Goal: Information Seeking & Learning: Learn about a topic

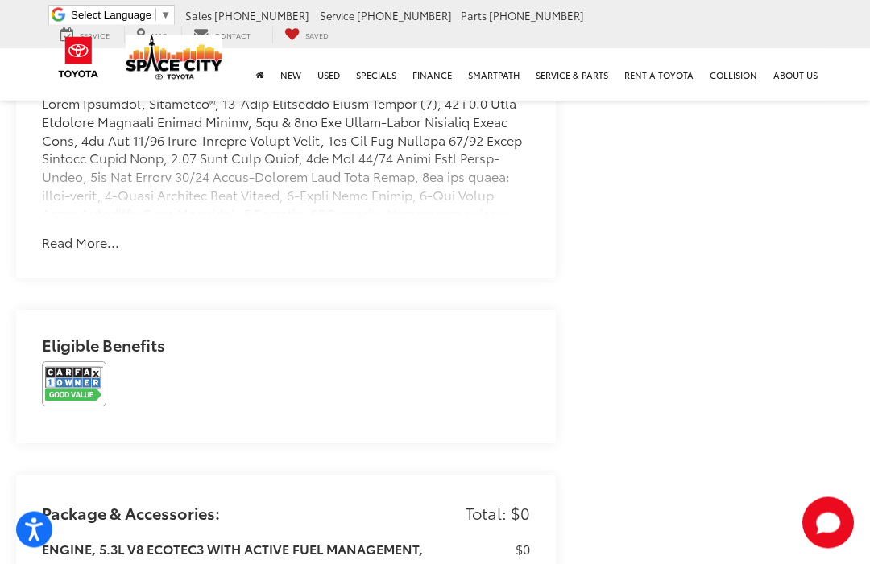
scroll to position [1338, 0]
click at [93, 378] on img at bounding box center [74, 384] width 64 height 45
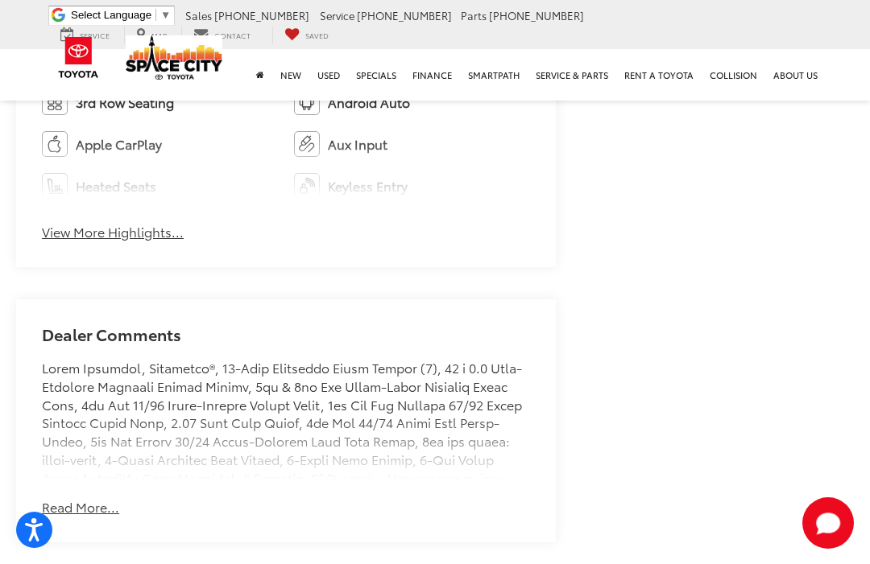
scroll to position [1077, 0]
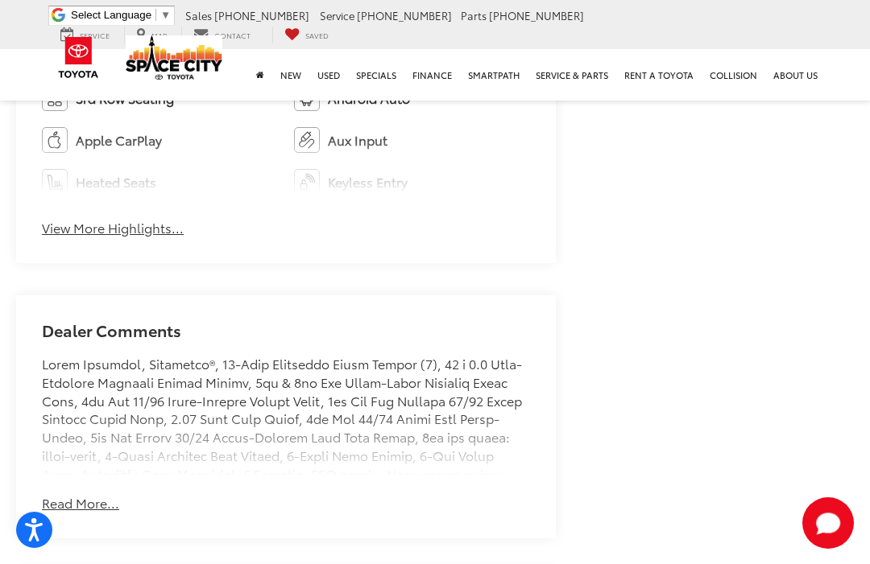
click at [76, 494] on button "Read More..." at bounding box center [80, 503] width 77 height 19
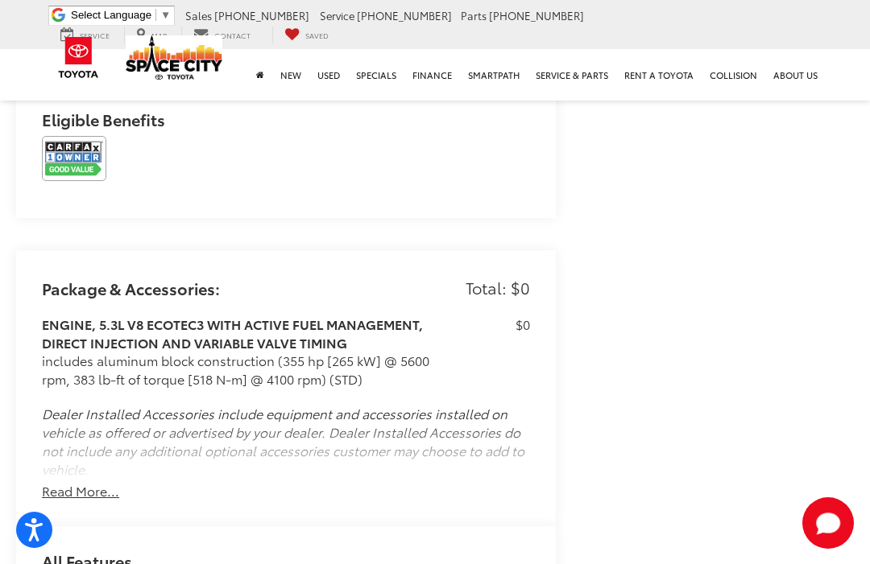
scroll to position [2457, 0]
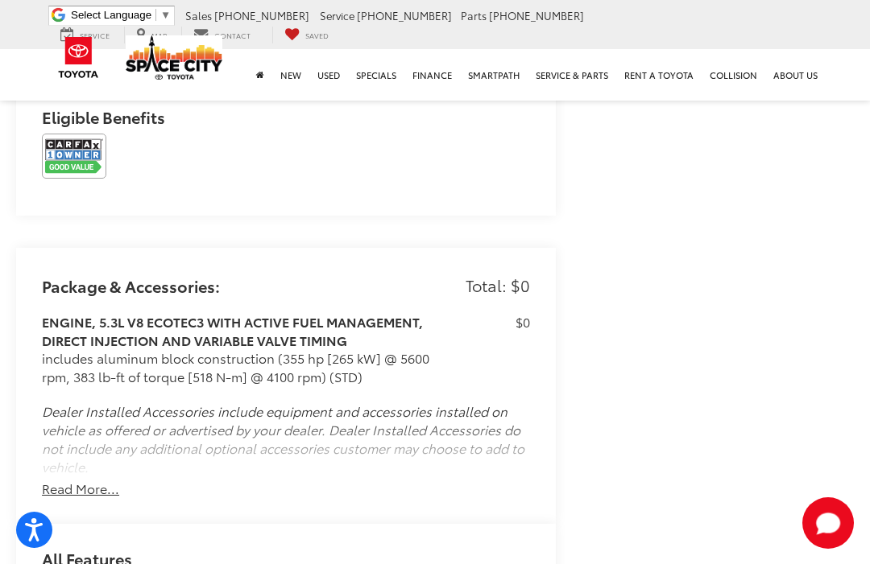
click at [70, 480] on button "Read More..." at bounding box center [80, 489] width 77 height 19
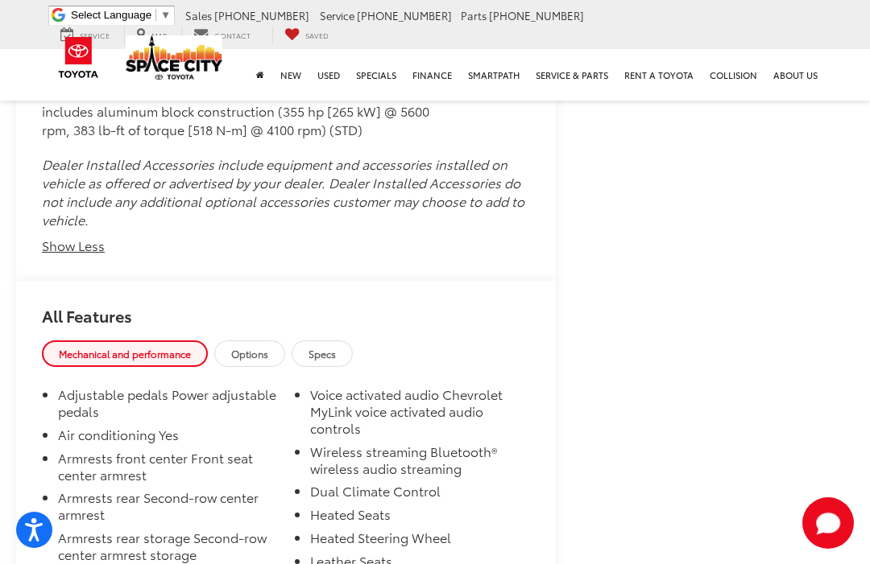
click at [255, 347] on span "Options" at bounding box center [249, 354] width 37 height 14
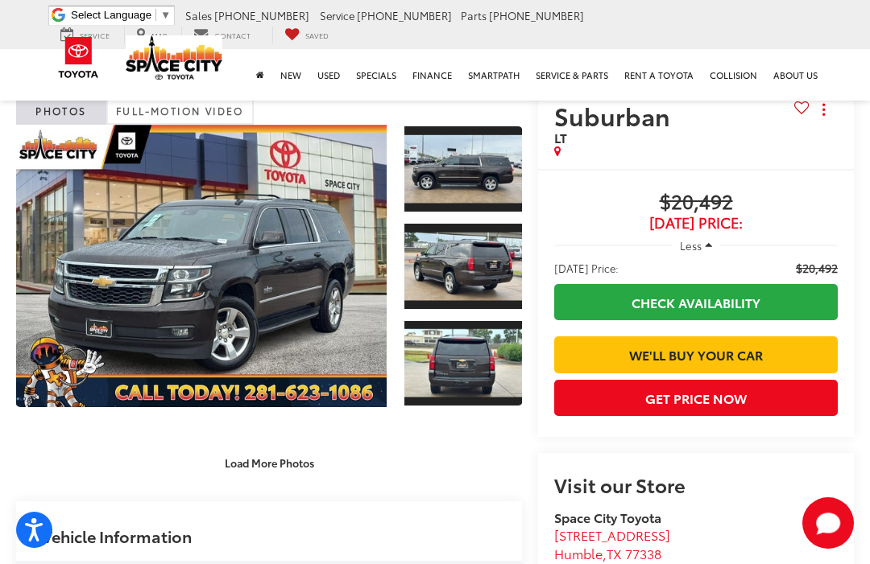
scroll to position [35, 0]
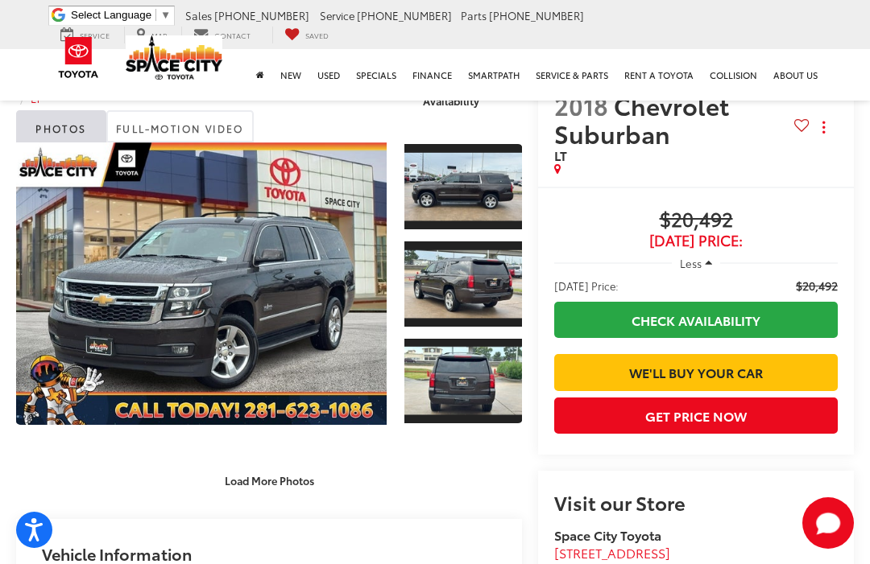
click at [473, 192] on link "Expand Photo 1" at bounding box center [463, 187] width 118 height 89
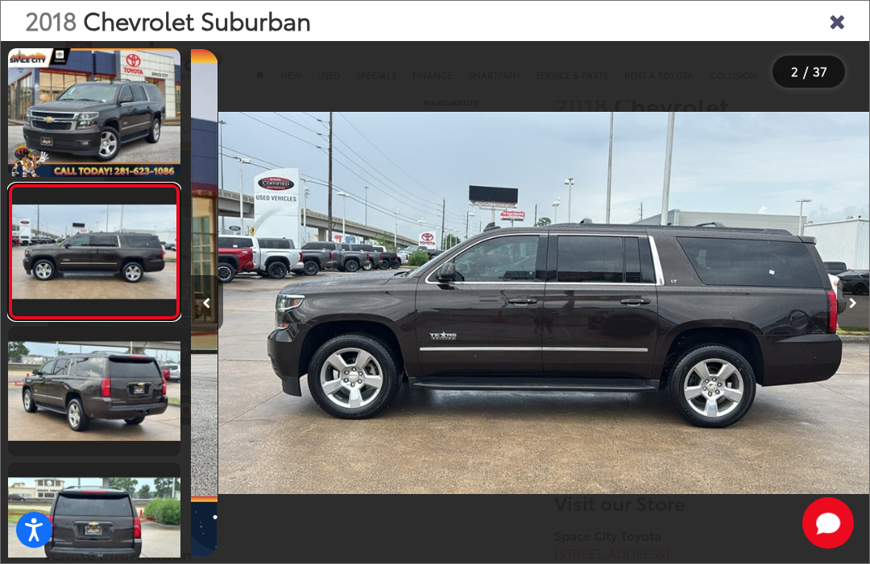
scroll to position [0, 678]
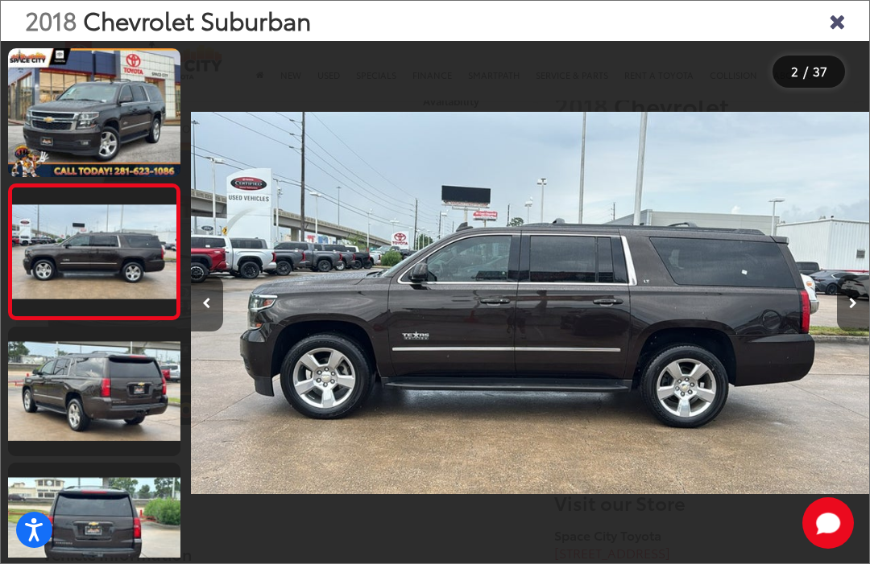
click at [56, 375] on link at bounding box center [94, 391] width 172 height 129
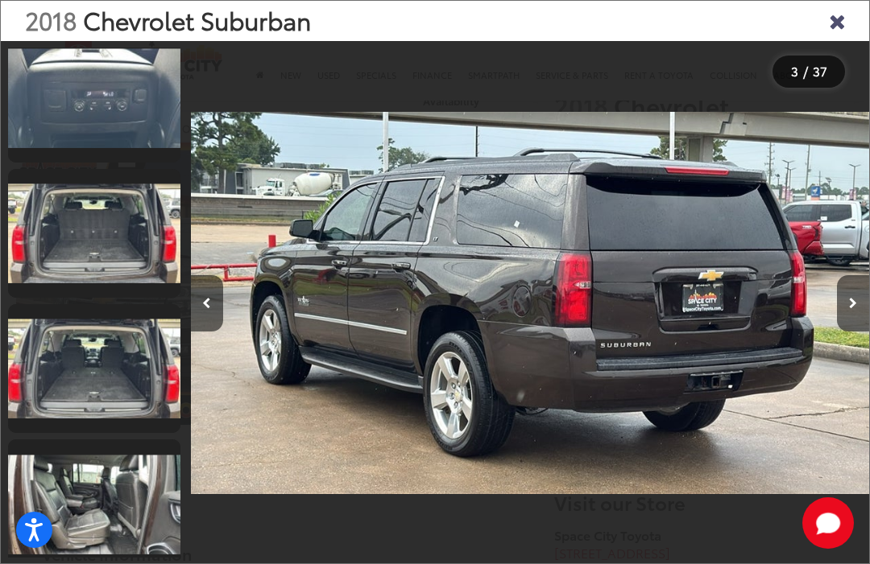
scroll to position [3543, 0]
click at [76, 225] on link at bounding box center [94, 233] width 172 height 129
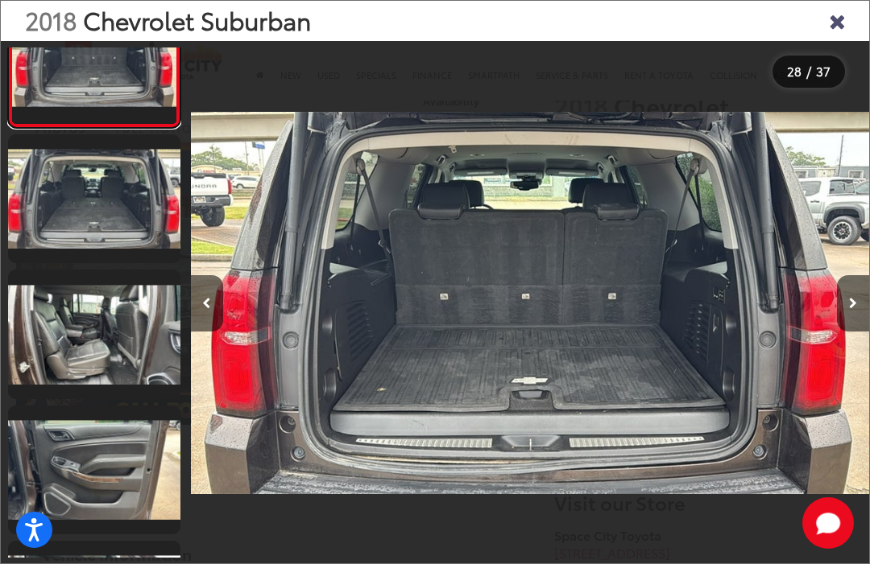
scroll to position [3713, 0]
click at [72, 202] on link at bounding box center [94, 198] width 172 height 129
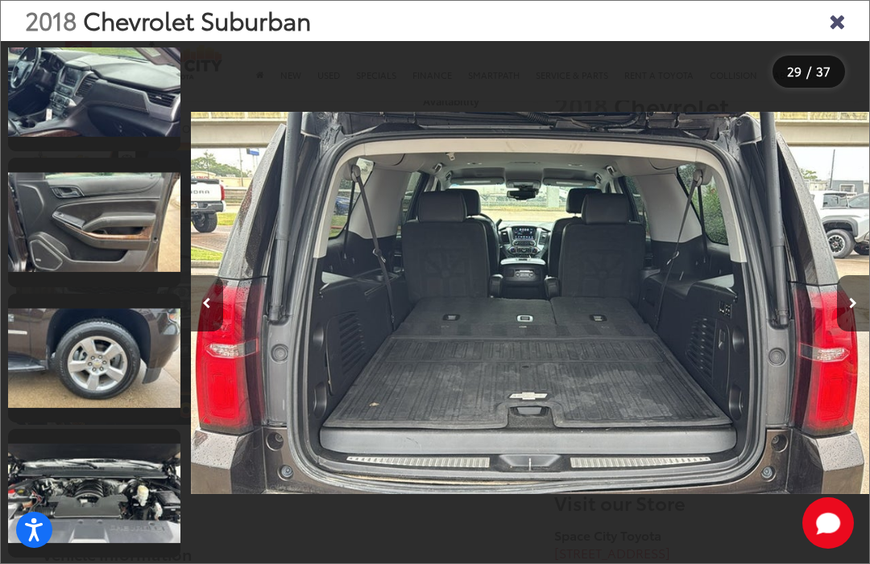
scroll to position [4502, 0]
click at [76, 498] on link at bounding box center [94, 493] width 172 height 129
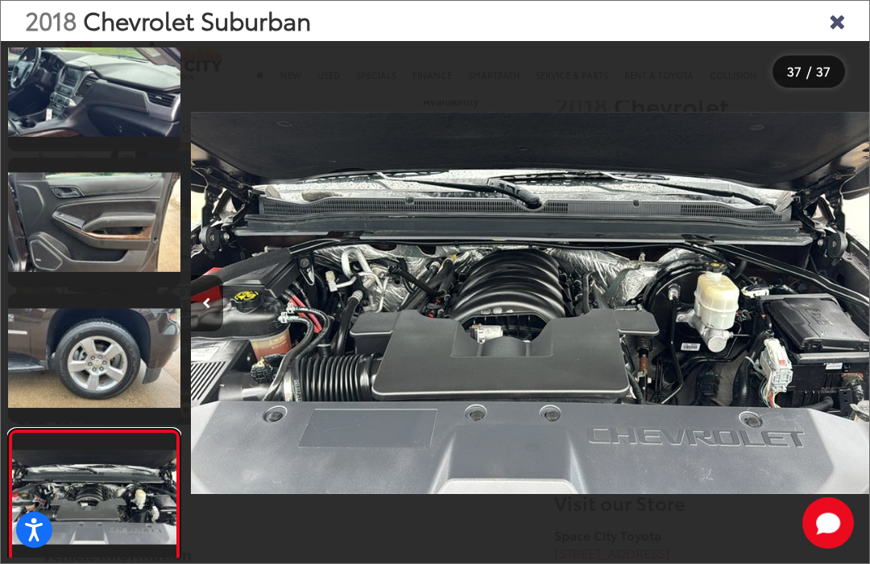
scroll to position [0, 24418]
click at [88, 337] on link at bounding box center [94, 358] width 172 height 129
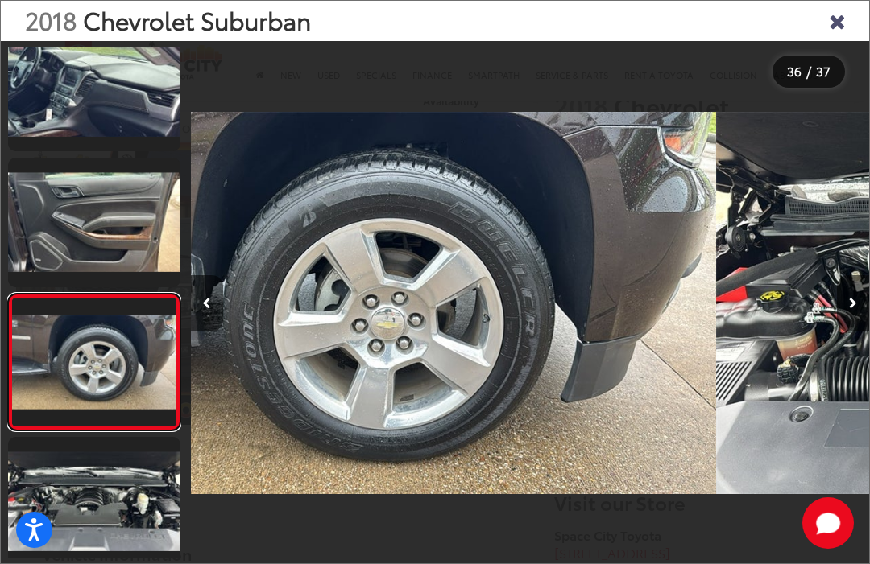
scroll to position [0, 23739]
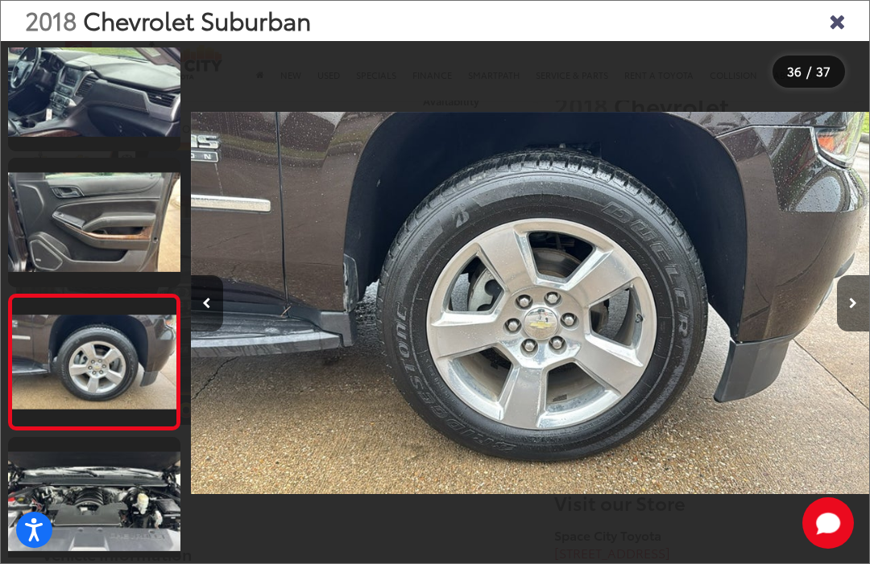
click at [67, 210] on link at bounding box center [94, 222] width 172 height 129
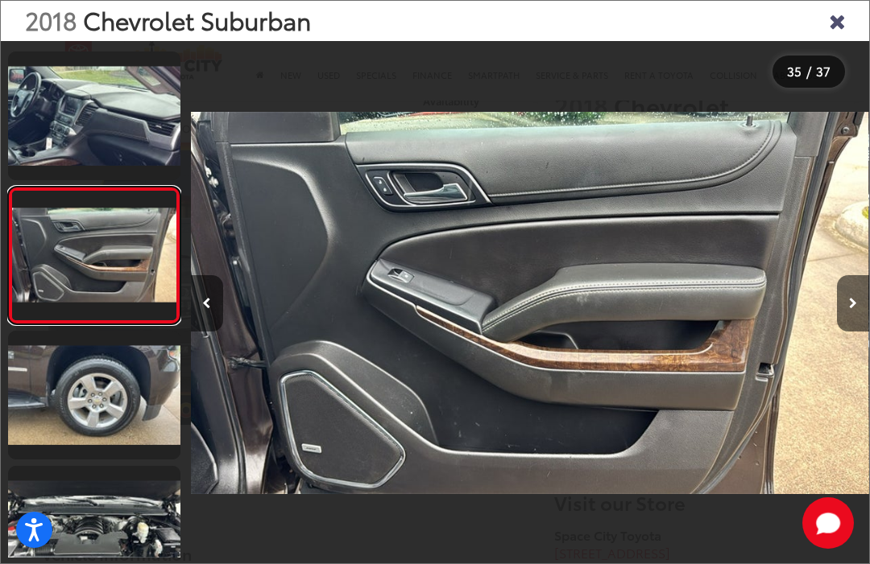
scroll to position [4465, 0]
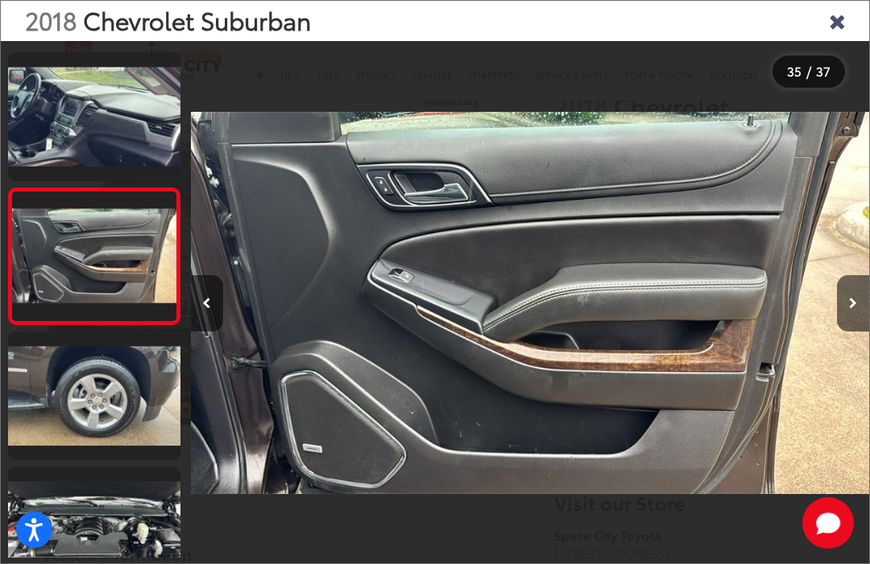
click at [76, 113] on link at bounding box center [94, 116] width 172 height 129
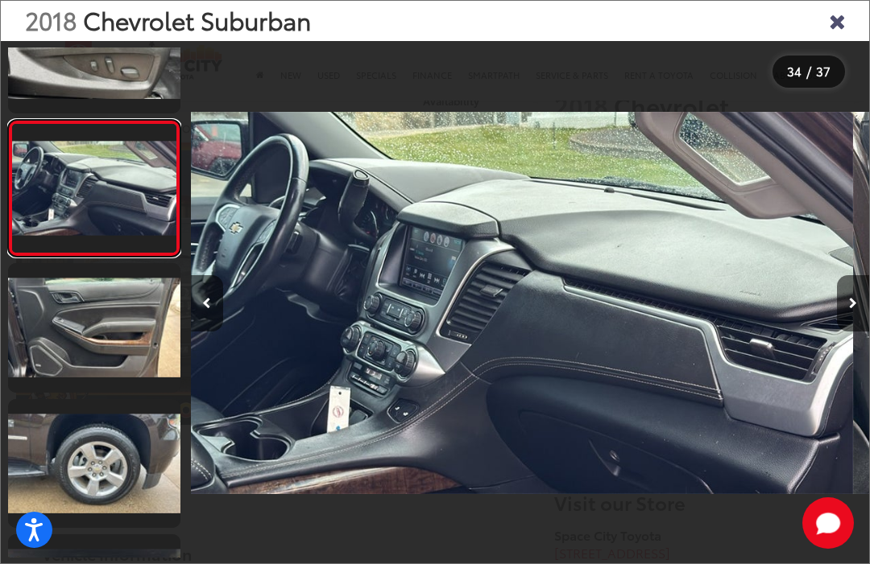
scroll to position [0, 0]
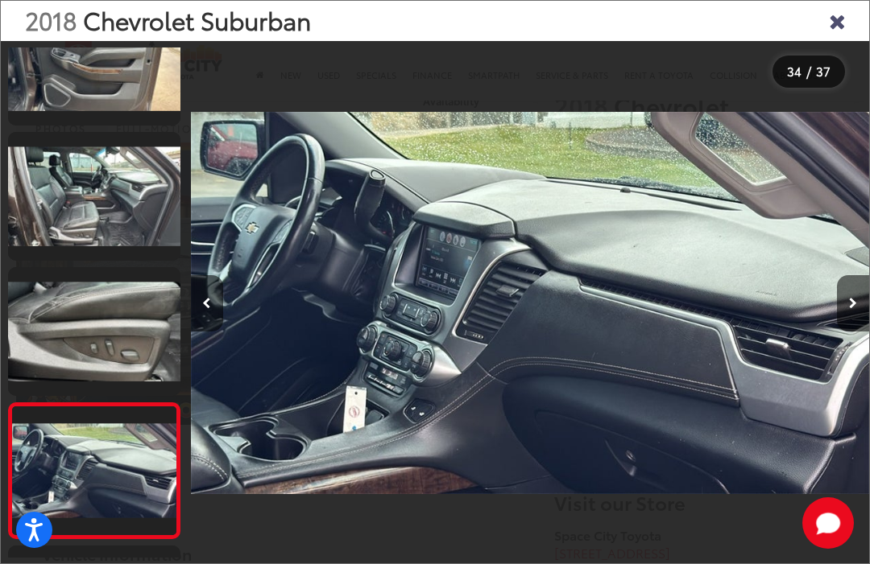
click at [86, 315] on link at bounding box center [94, 331] width 172 height 129
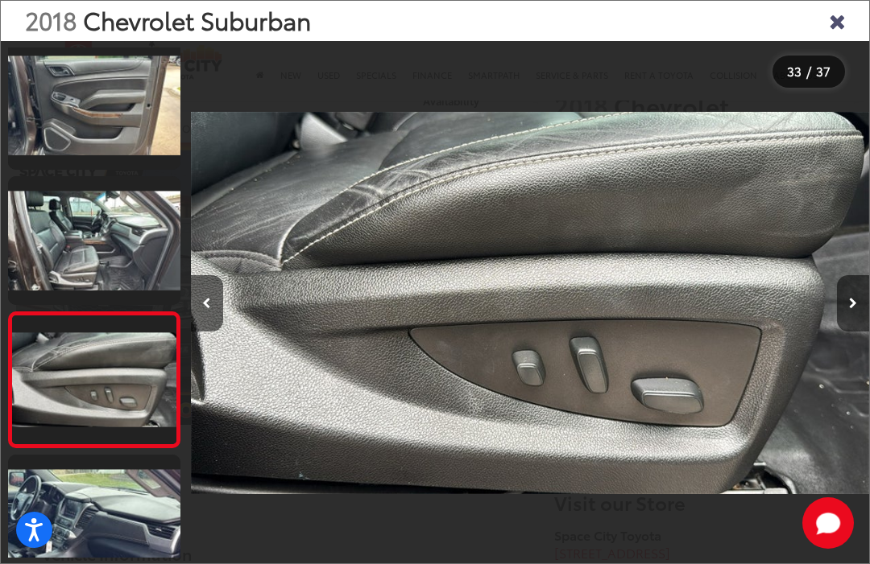
click at [75, 236] on link at bounding box center [94, 240] width 172 height 129
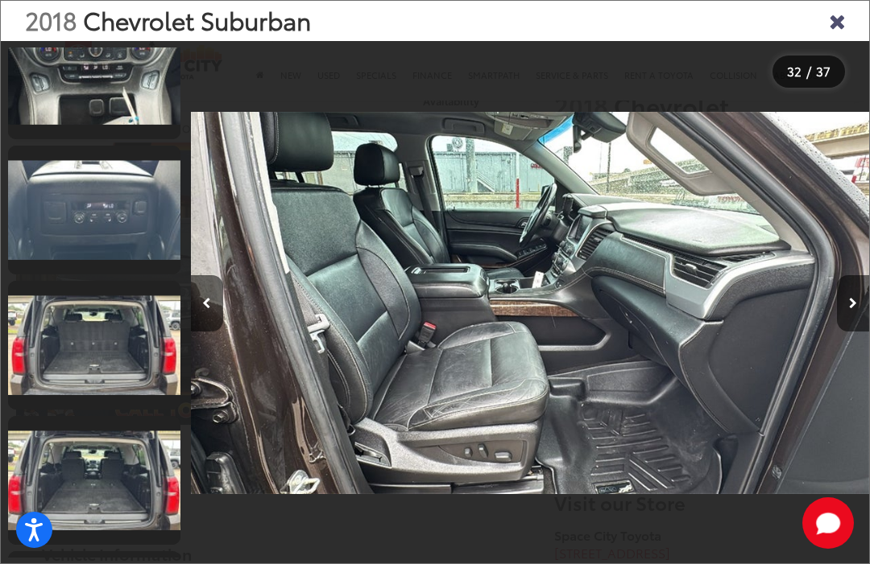
click at [76, 197] on link at bounding box center [94, 210] width 172 height 129
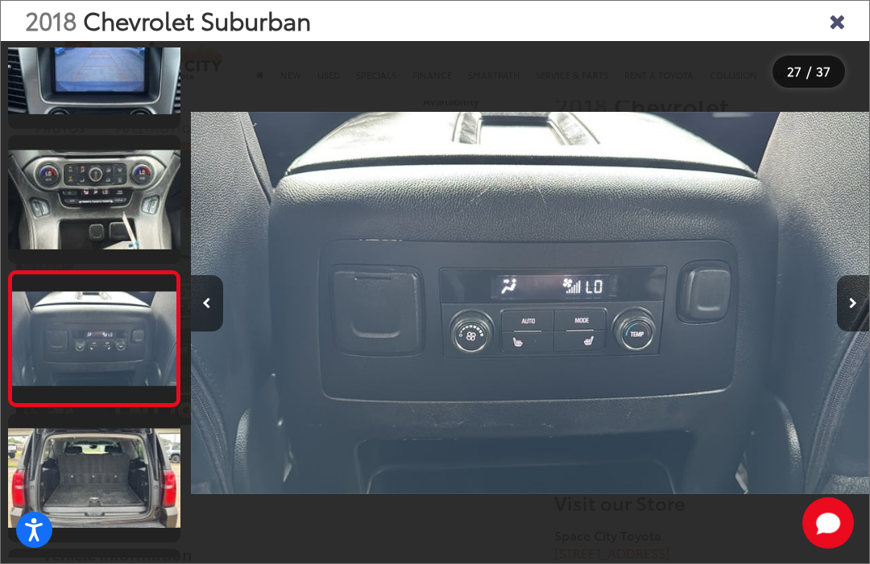
click at [74, 200] on link at bounding box center [94, 199] width 172 height 129
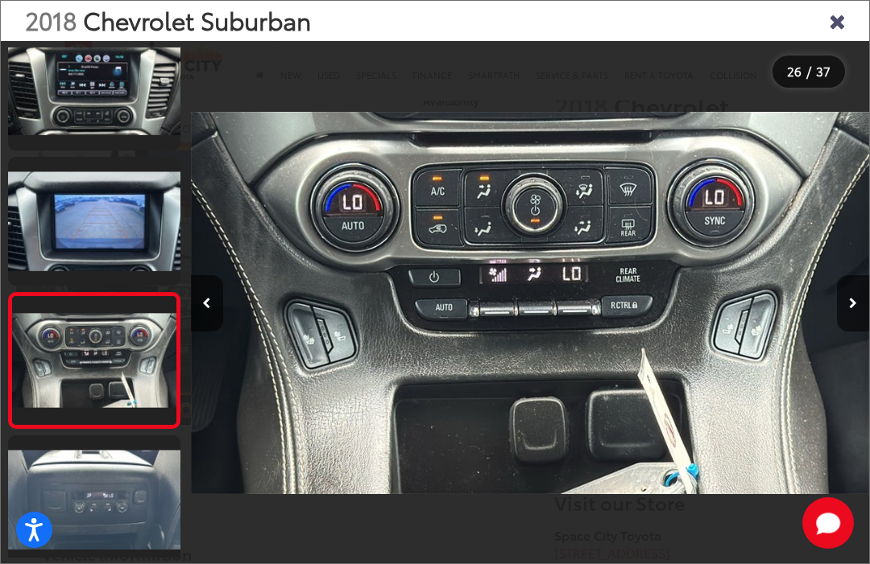
click at [68, 222] on link at bounding box center [94, 221] width 172 height 129
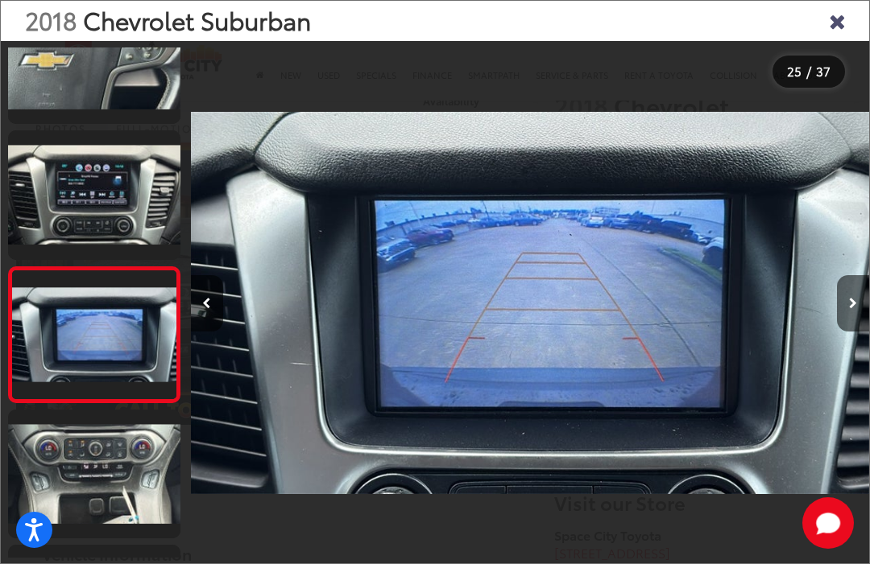
click at [76, 190] on link at bounding box center [94, 194] width 172 height 129
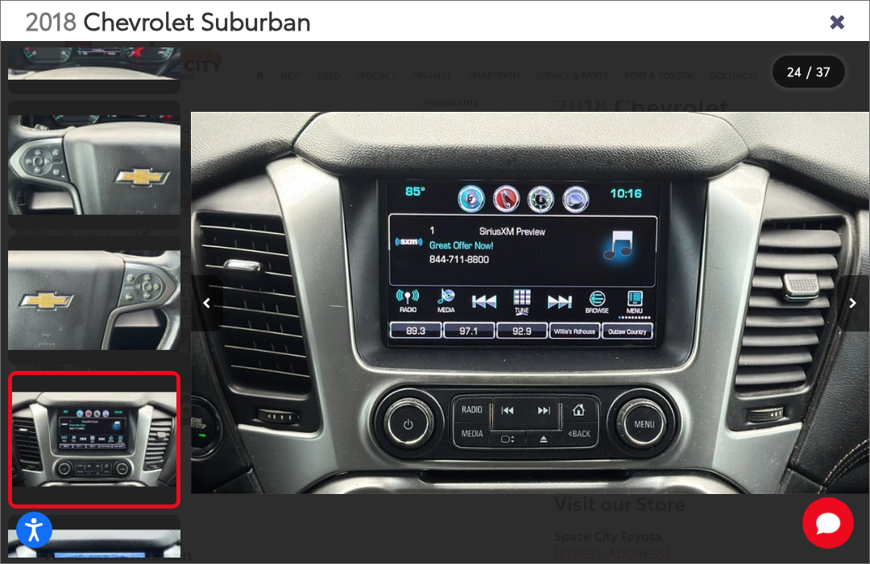
click at [75, 289] on link at bounding box center [94, 300] width 172 height 129
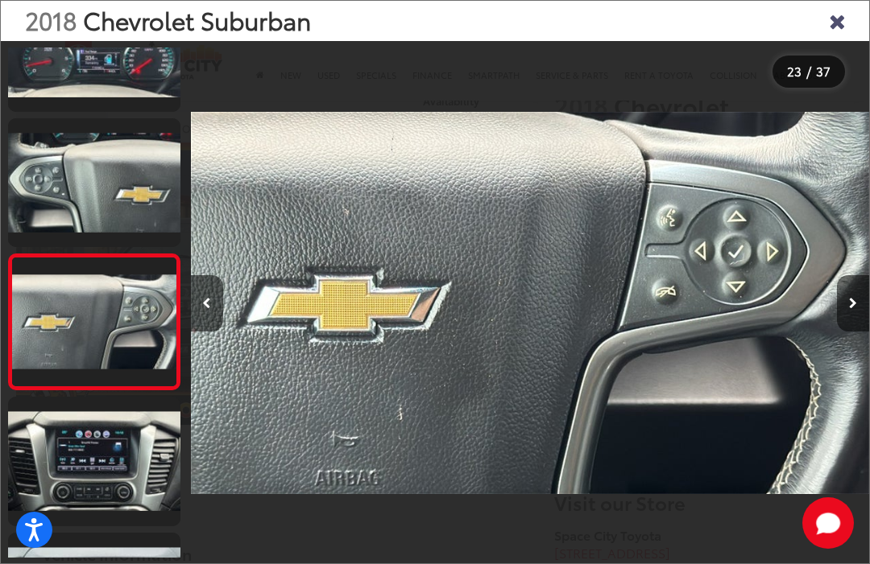
click at [82, 176] on link at bounding box center [94, 182] width 172 height 129
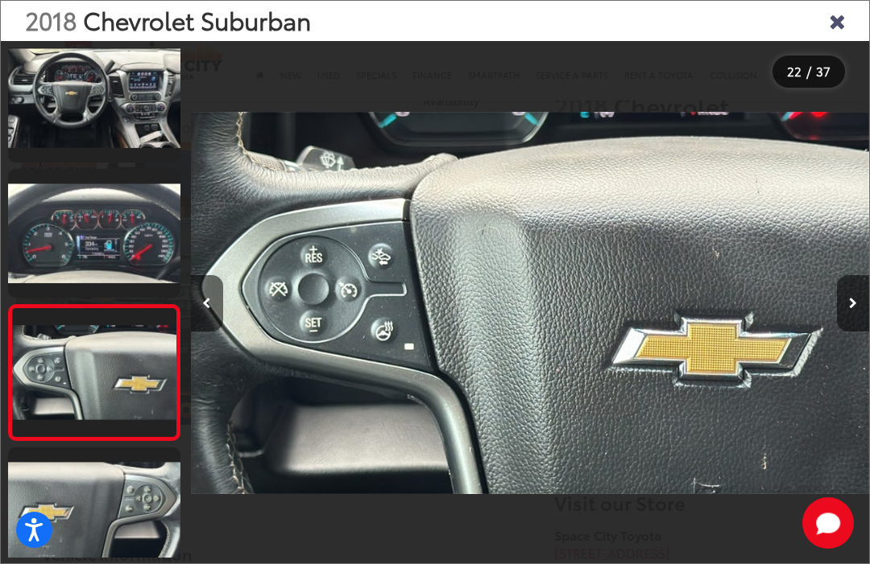
click at [85, 217] on link at bounding box center [94, 233] width 172 height 129
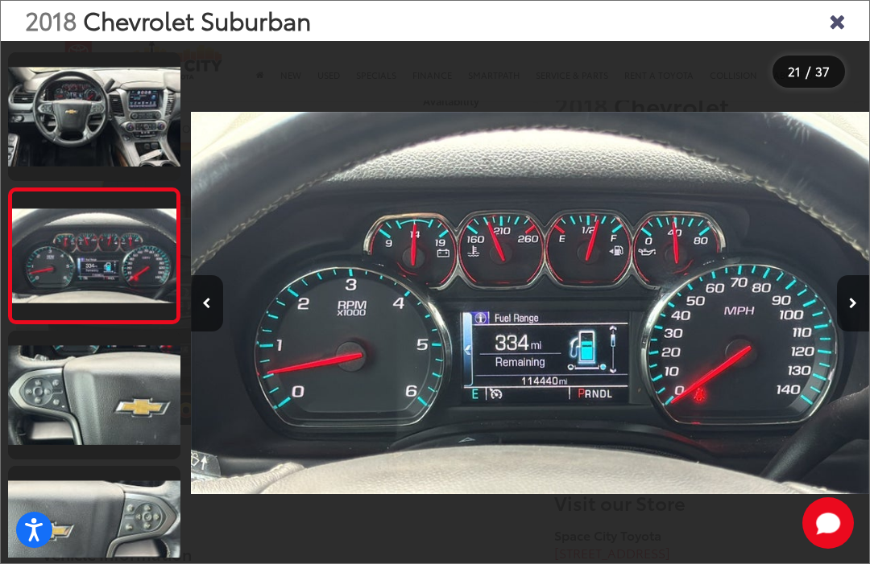
click at [52, 114] on link at bounding box center [94, 116] width 172 height 129
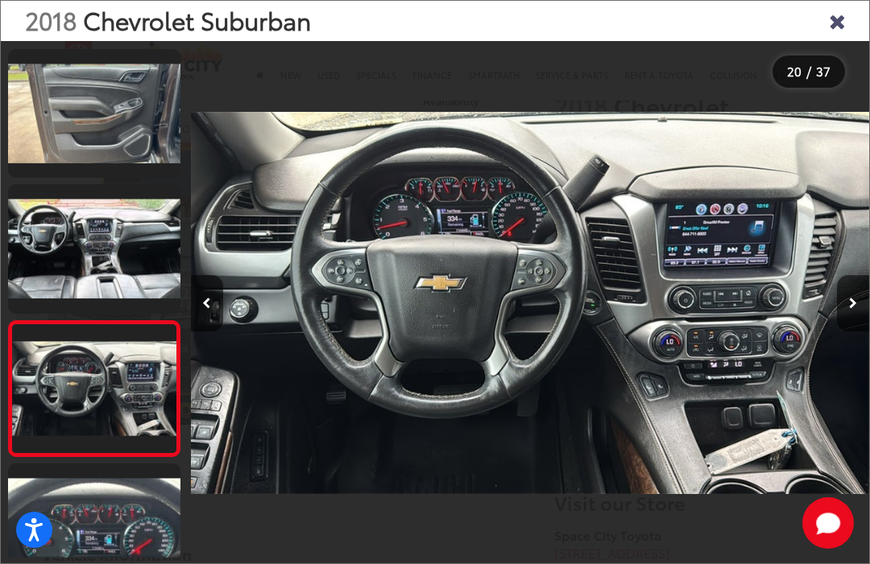
click at [89, 237] on link at bounding box center [94, 248] width 172 height 129
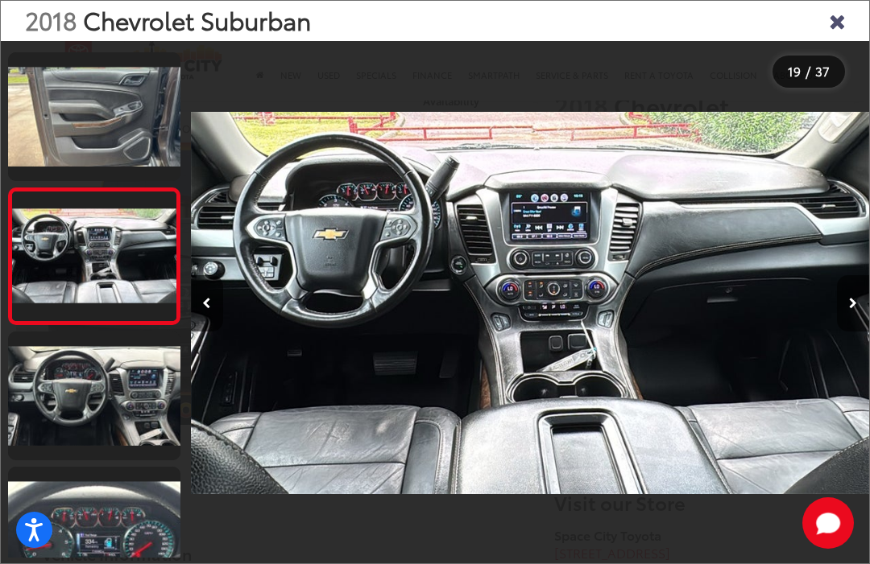
click at [76, 114] on link at bounding box center [94, 116] width 172 height 129
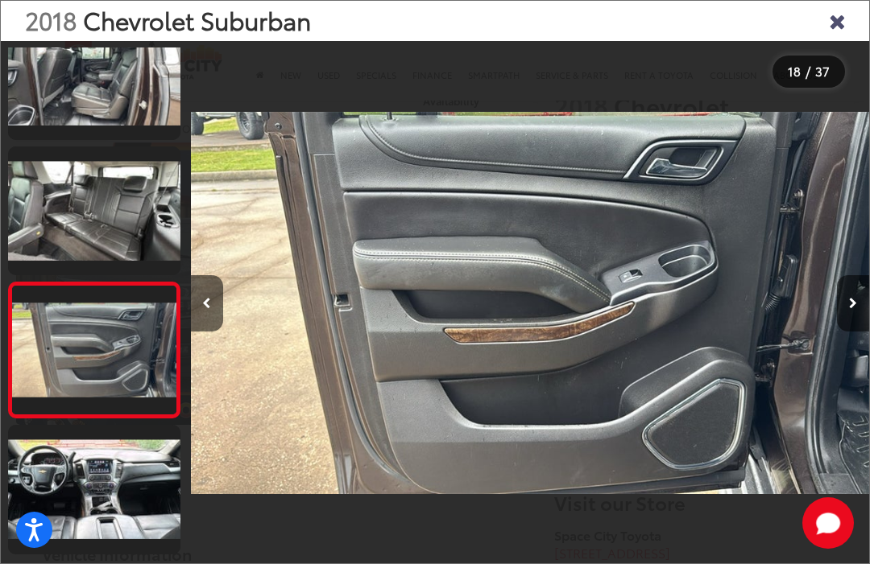
click at [85, 209] on link at bounding box center [94, 211] width 172 height 129
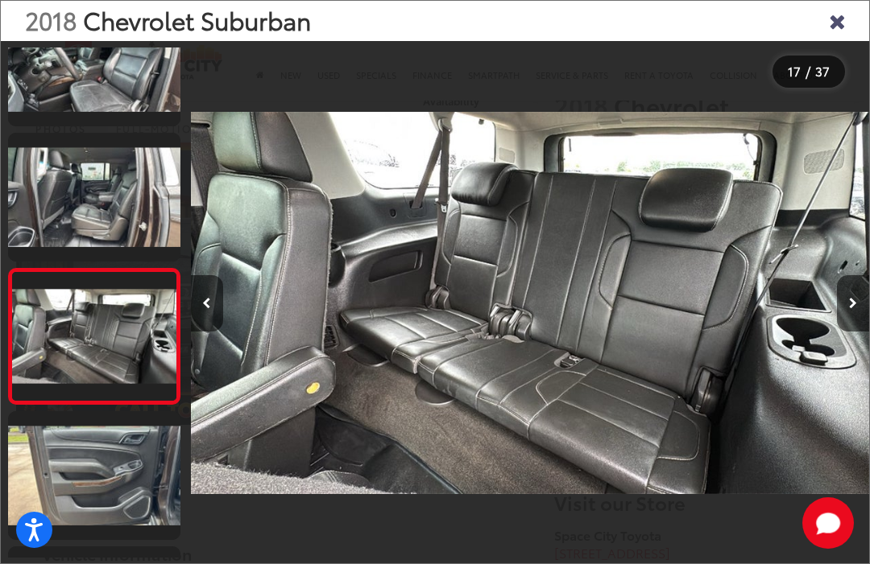
click at [93, 184] on link at bounding box center [94, 197] width 172 height 129
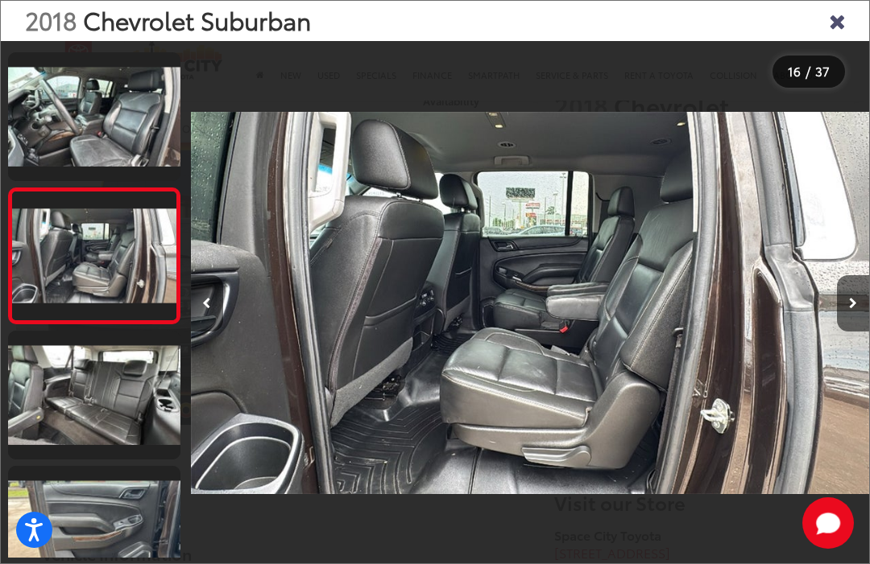
click at [83, 115] on link at bounding box center [94, 116] width 172 height 129
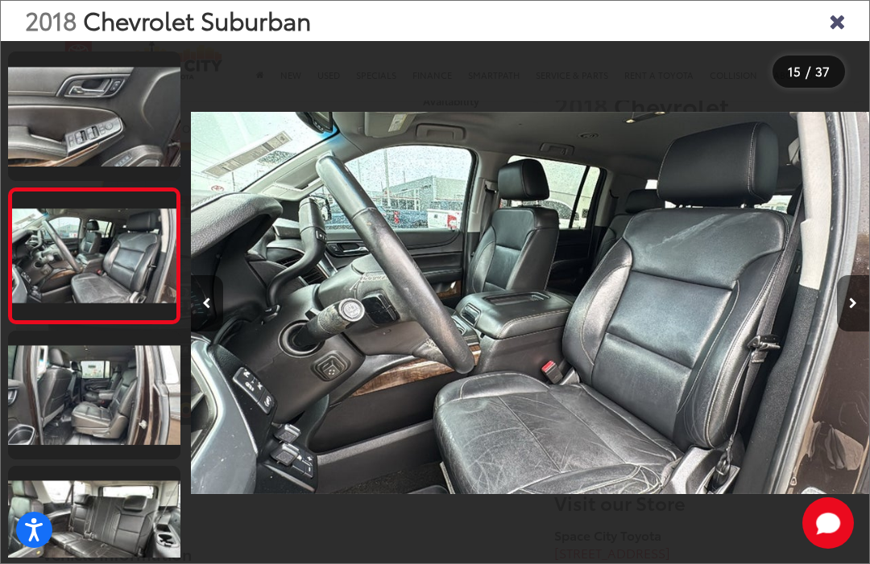
click at [92, 114] on link at bounding box center [94, 116] width 172 height 129
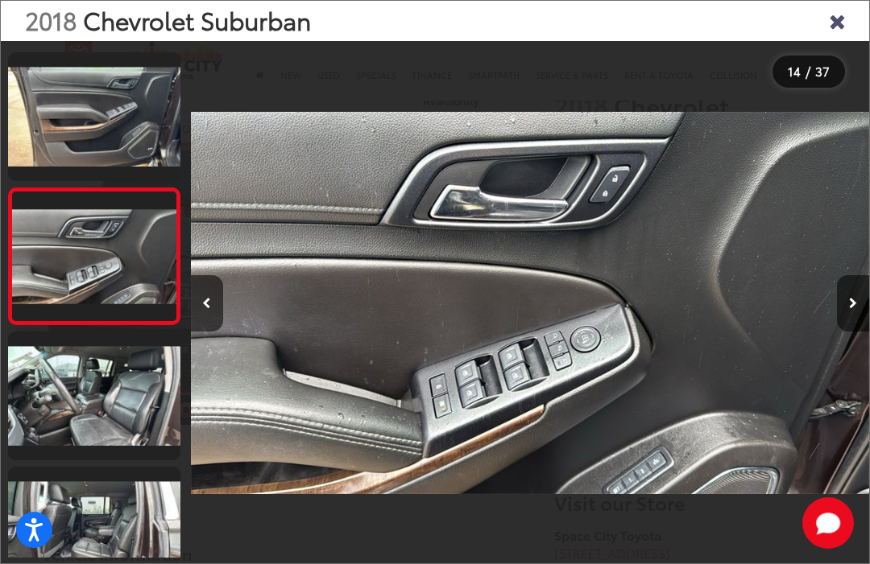
click at [83, 113] on link at bounding box center [94, 116] width 172 height 129
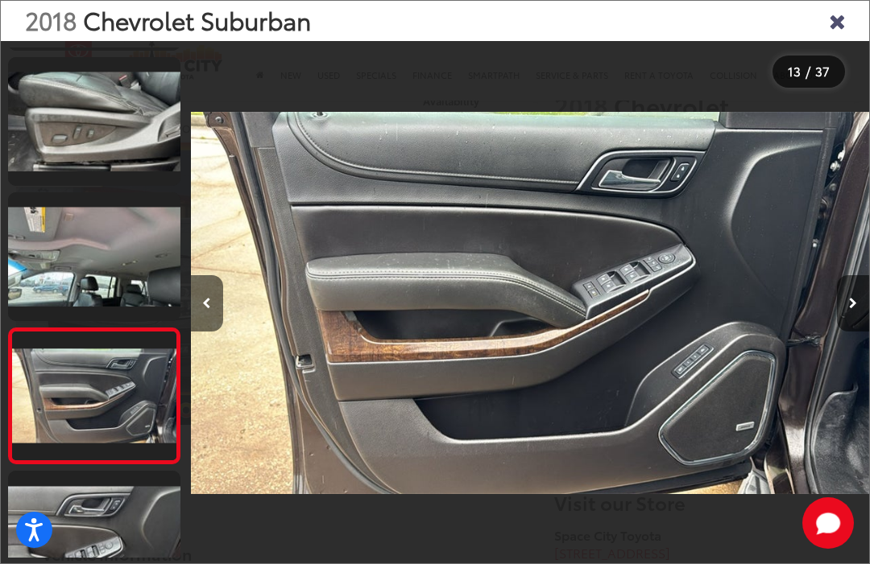
click at [93, 250] on link at bounding box center [94, 256] width 172 height 129
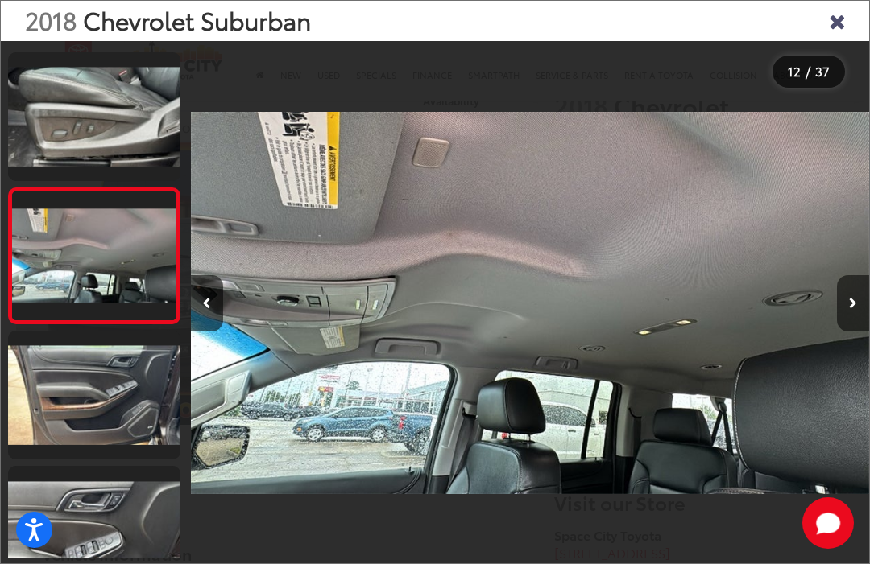
click at [86, 116] on link at bounding box center [94, 116] width 172 height 129
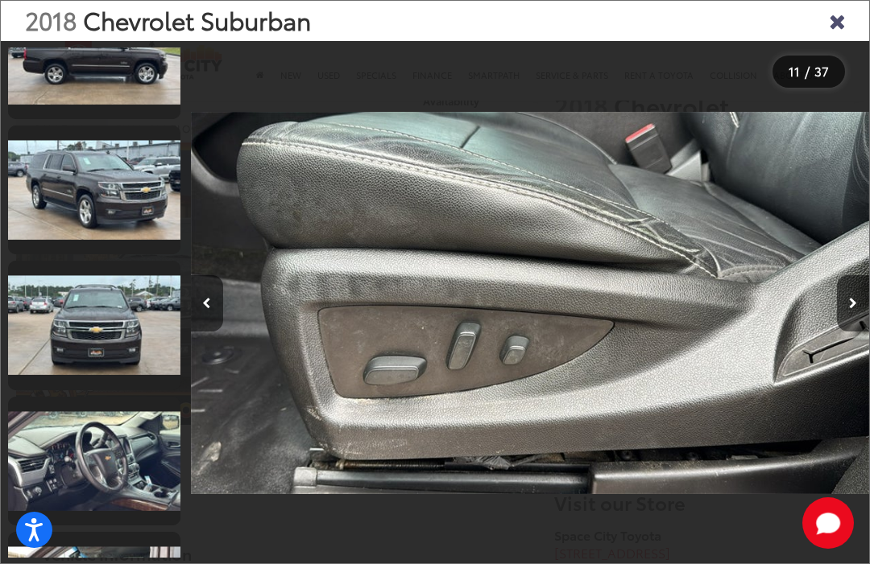
click at [97, 177] on link at bounding box center [94, 190] width 172 height 129
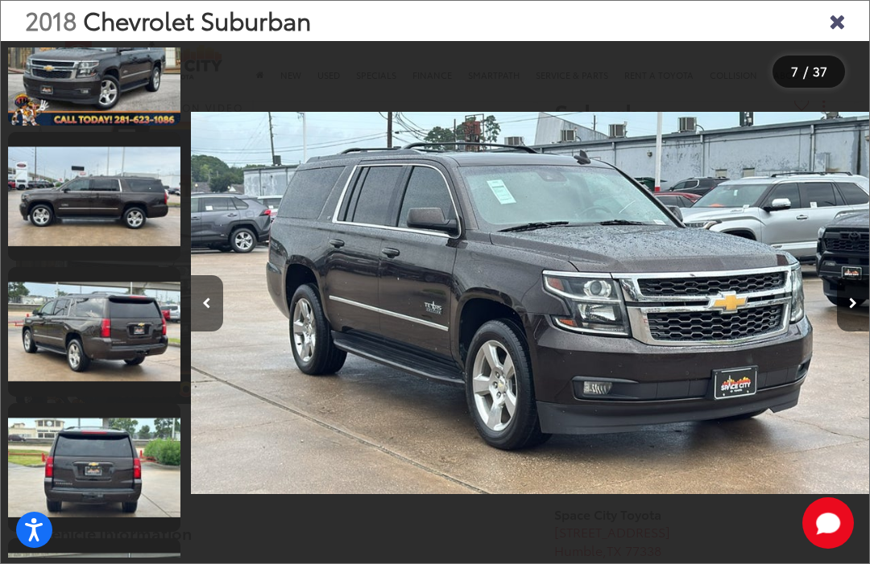
click at [833, 29] on icon "Close gallery" at bounding box center [837, 20] width 16 height 21
